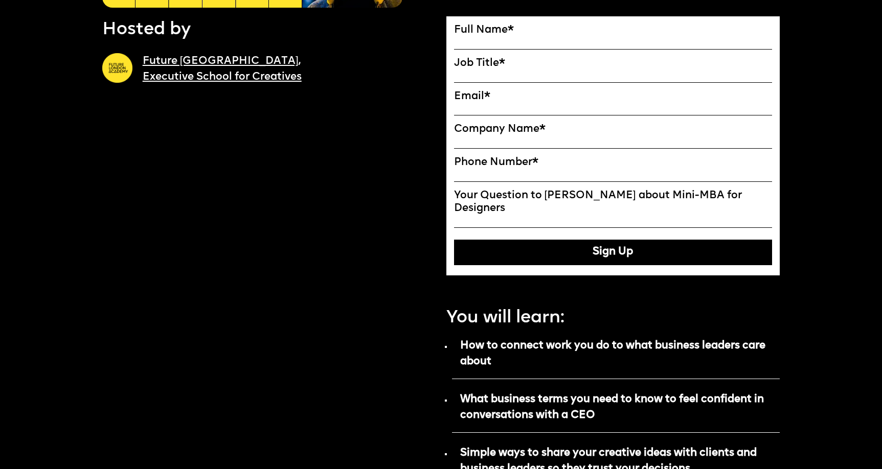
scroll to position [561, 0]
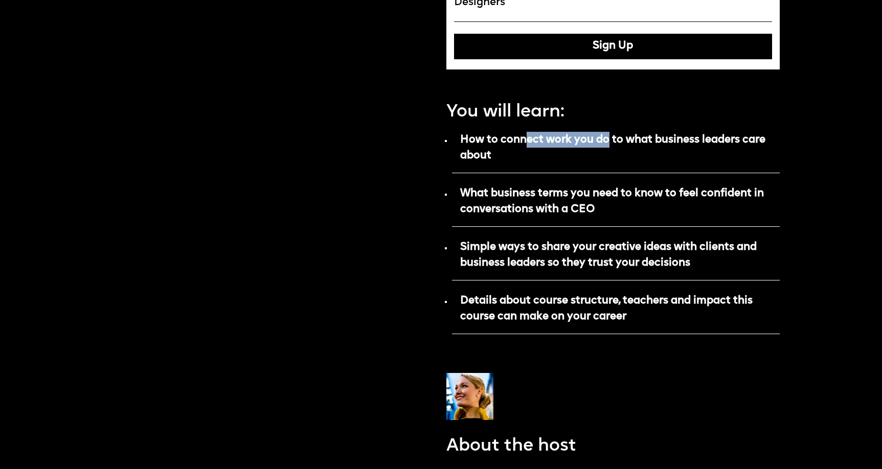
drag, startPoint x: 526, startPoint y: 126, endPoint x: 608, endPoint y: 124, distance: 82.3
click at [608, 134] on strong "How to connect work you do to what business leaders care about" at bounding box center [612, 147] width 305 height 27
drag, startPoint x: 539, startPoint y: 195, endPoint x: 584, endPoint y: 196, distance: 45.0
click at [584, 196] on strong "What business terms you need to know to feel confident in conversations with a …" at bounding box center [612, 201] width 304 height 27
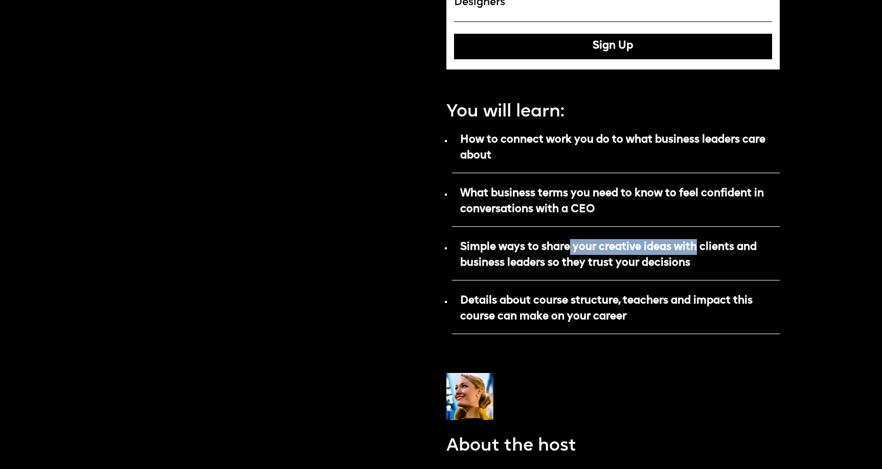
drag, startPoint x: 568, startPoint y: 230, endPoint x: 700, endPoint y: 227, distance: 131.9
click at [700, 237] on p "Simple ways to share your creative ideas with clients and business leaders so t…" at bounding box center [616, 259] width 328 height 44
drag, startPoint x: 565, startPoint y: 250, endPoint x: 661, endPoint y: 251, distance: 95.1
click at [661, 251] on strong "Simple ways to share your creative ideas with clients and business leaders so t…" at bounding box center [608, 255] width 297 height 27
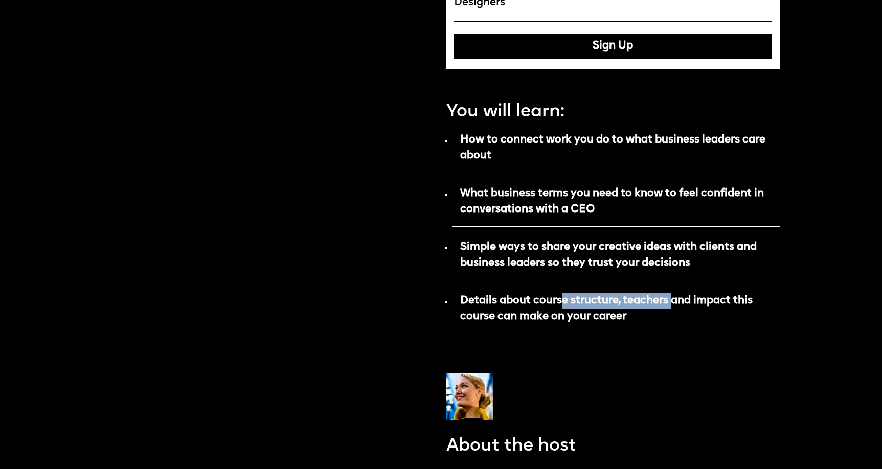
drag, startPoint x: 563, startPoint y: 287, endPoint x: 675, endPoint y: 280, distance: 111.7
click at [675, 290] on p "Details about course structure, teachers and impact this course can make on you…" at bounding box center [616, 312] width 328 height 44
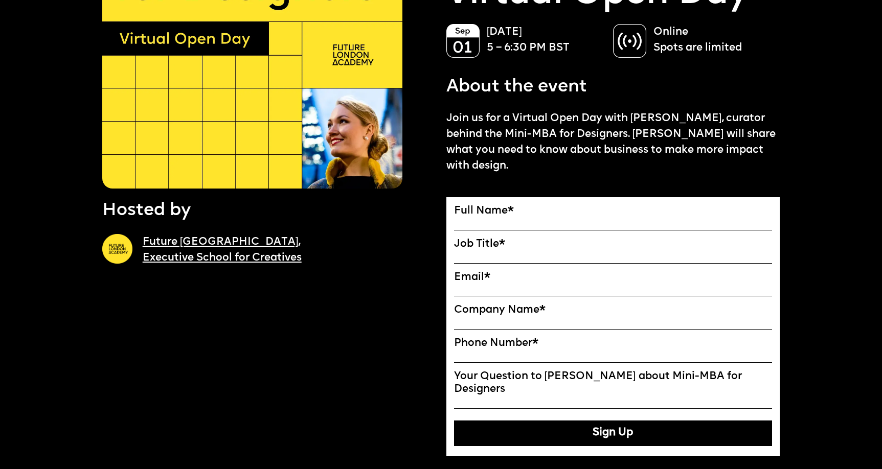
scroll to position [173, 0]
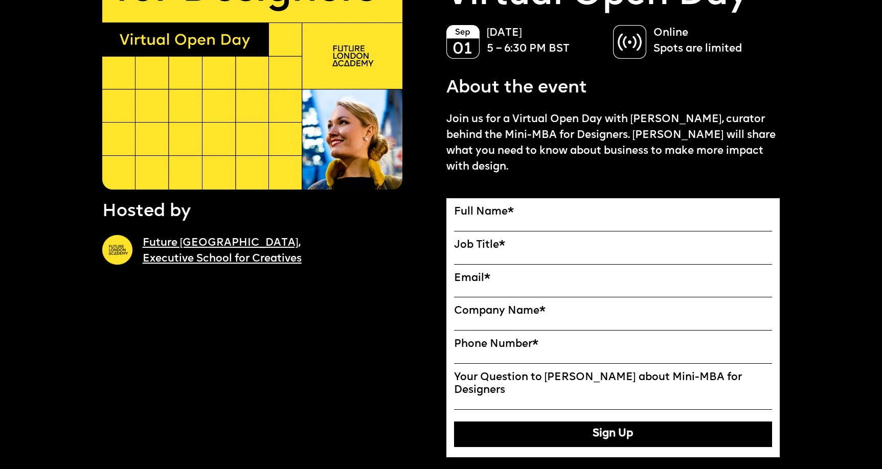
click at [547, 221] on input "Full Name" at bounding box center [613, 225] width 318 height 13
type input "**********"
click at [527, 257] on input "Job Title" at bounding box center [613, 258] width 318 height 13
type input "**********"
click at [499, 287] on input "Email*" at bounding box center [613, 291] width 318 height 13
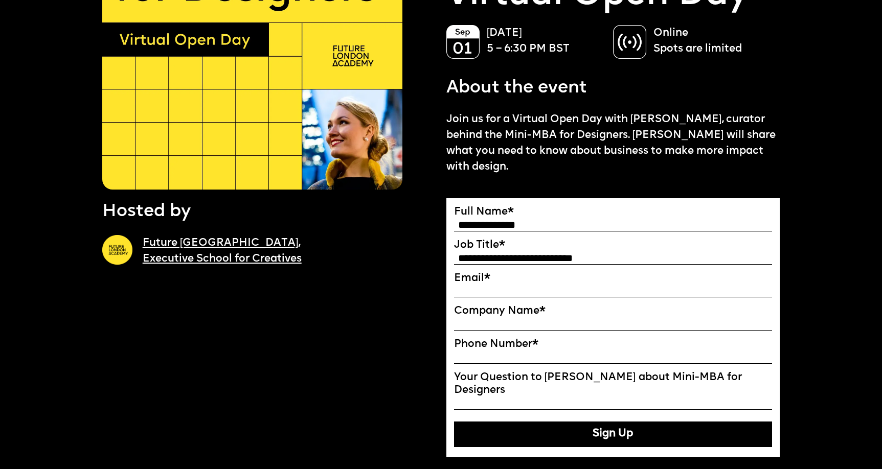
type input "**********"
click at [512, 326] on input "Company Name" at bounding box center [613, 324] width 318 height 13
type input "*"
type input "**********"
click at [499, 354] on input "Phone Number *" at bounding box center [613, 357] width 318 height 13
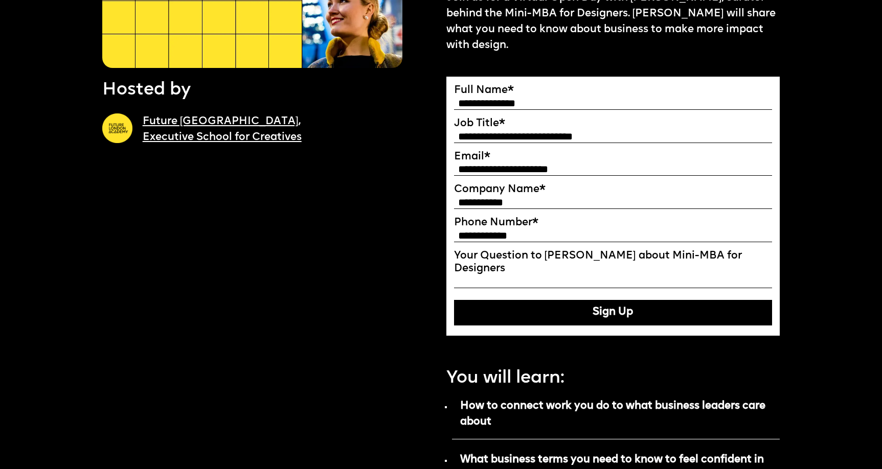
scroll to position [300, 0]
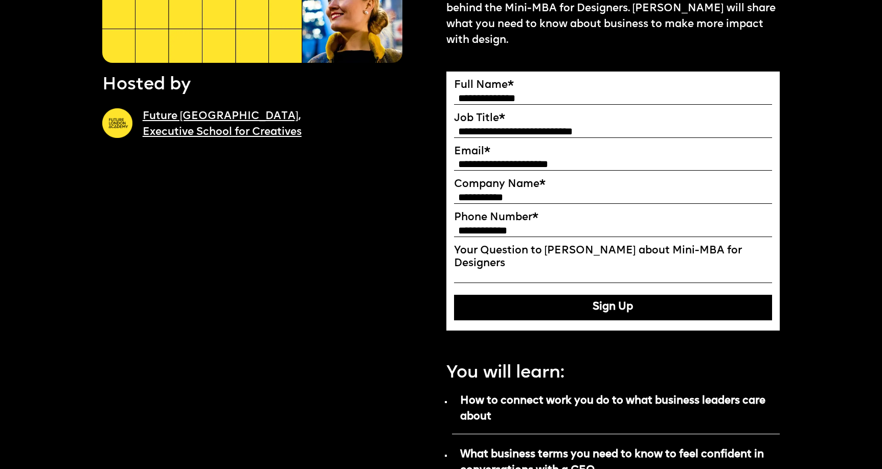
type input "**********"
click at [591, 299] on button "Sign Up" at bounding box center [613, 308] width 318 height 26
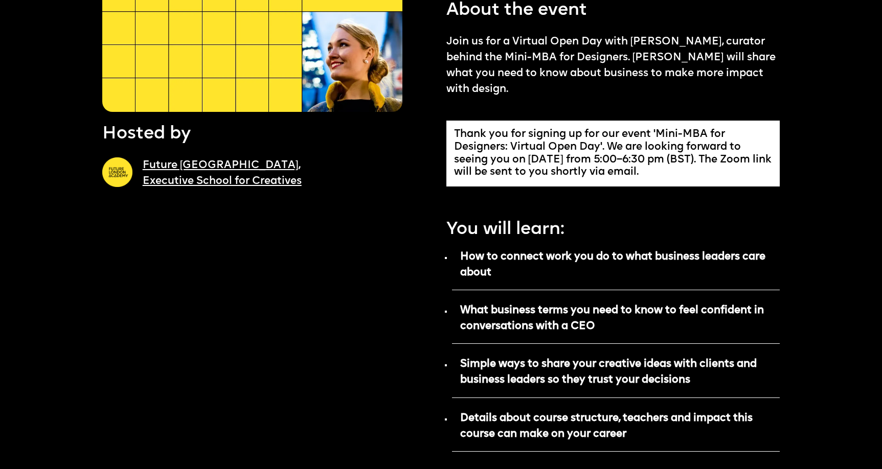
scroll to position [239, 0]
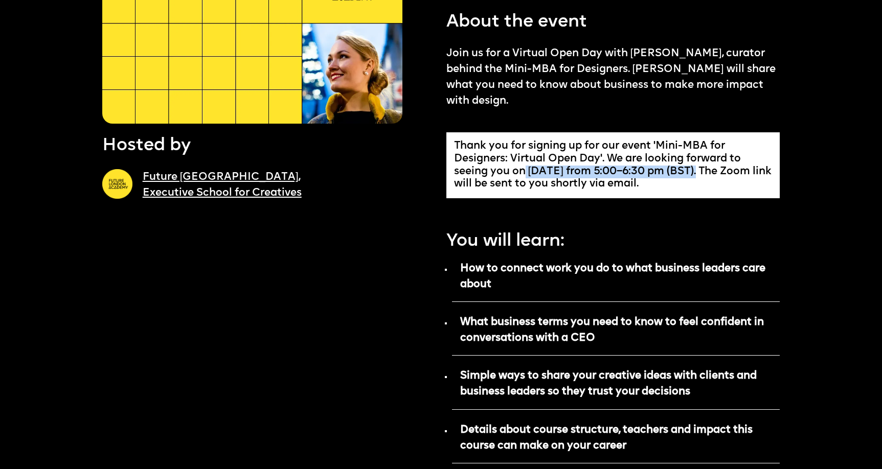
drag, startPoint x: 525, startPoint y: 172, endPoint x: 708, endPoint y: 170, distance: 183.5
click at [708, 170] on div "Thank you for signing up for our event 'Mini-MBA for Designers: Virtual Open Da…" at bounding box center [613, 165] width 318 height 51
drag, startPoint x: 633, startPoint y: 169, endPoint x: 734, endPoint y: 172, distance: 100.2
click at [734, 172] on div "Thank you for signing up for our event 'Mini-MBA for Designers: Virtual Open Da…" at bounding box center [613, 165] width 318 height 51
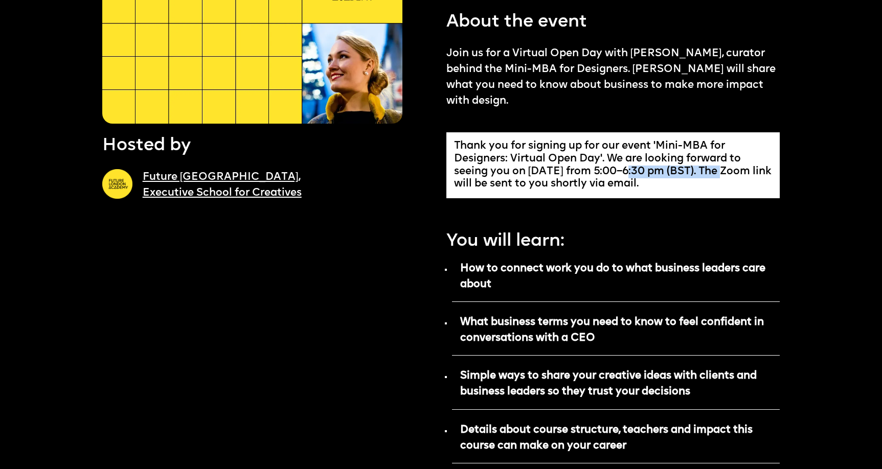
click at [690, 168] on div "Thank you for signing up for our event 'Mini-MBA for Designers: Virtual Open Da…" at bounding box center [613, 165] width 318 height 51
drag, startPoint x: 632, startPoint y: 170, endPoint x: 703, endPoint y: 171, distance: 71.1
click at [703, 171] on div "Thank you for signing up for our event 'Mini-MBA for Designers: Virtual Open Da…" at bounding box center [613, 165] width 318 height 51
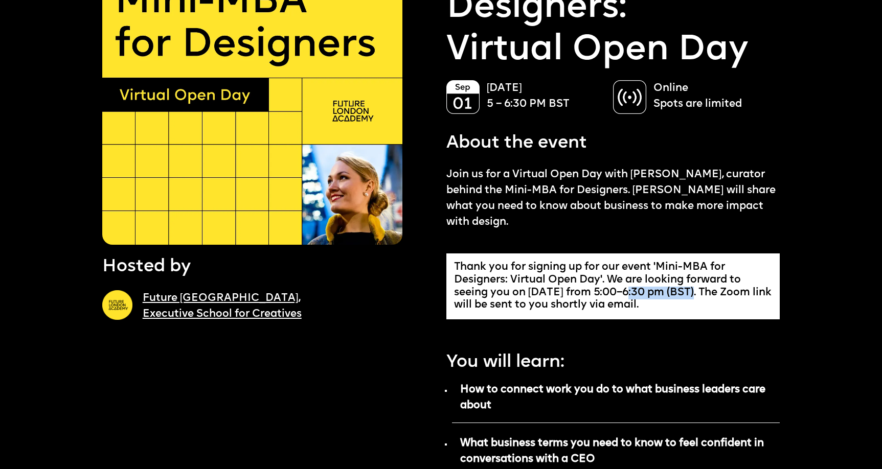
scroll to position [0, 0]
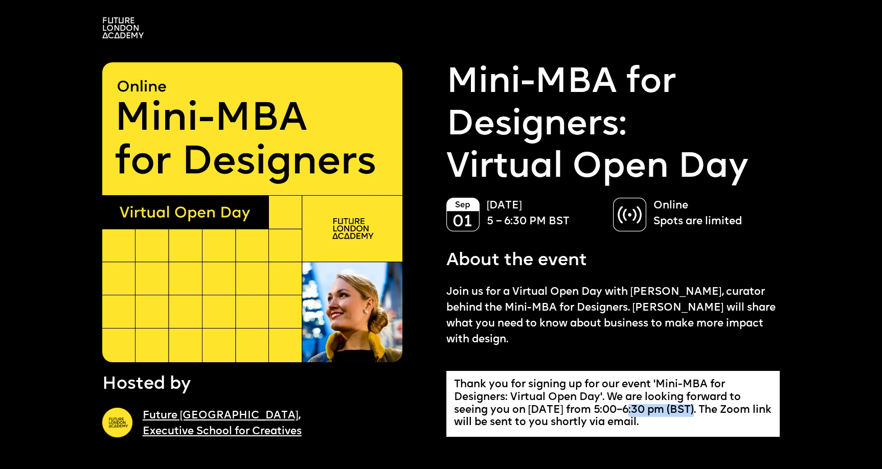
click at [110, 35] on img at bounding box center [122, 27] width 41 height 21
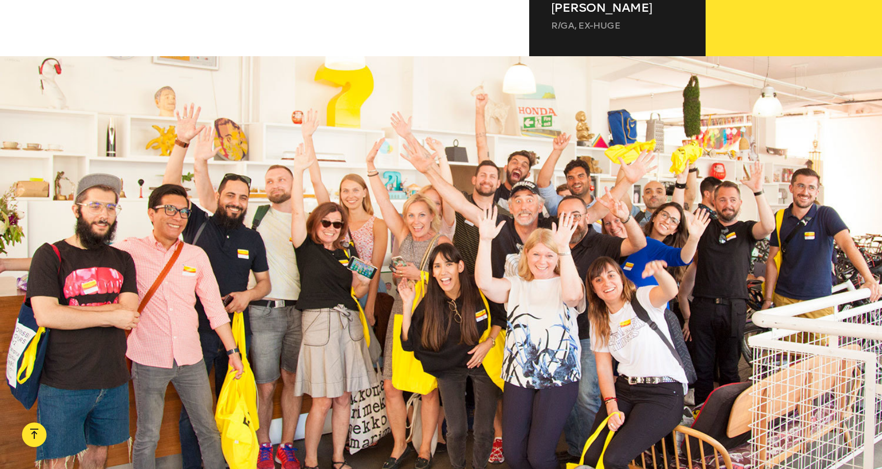
scroll to position [1322, 0]
